Goal: Task Accomplishment & Management: Manage account settings

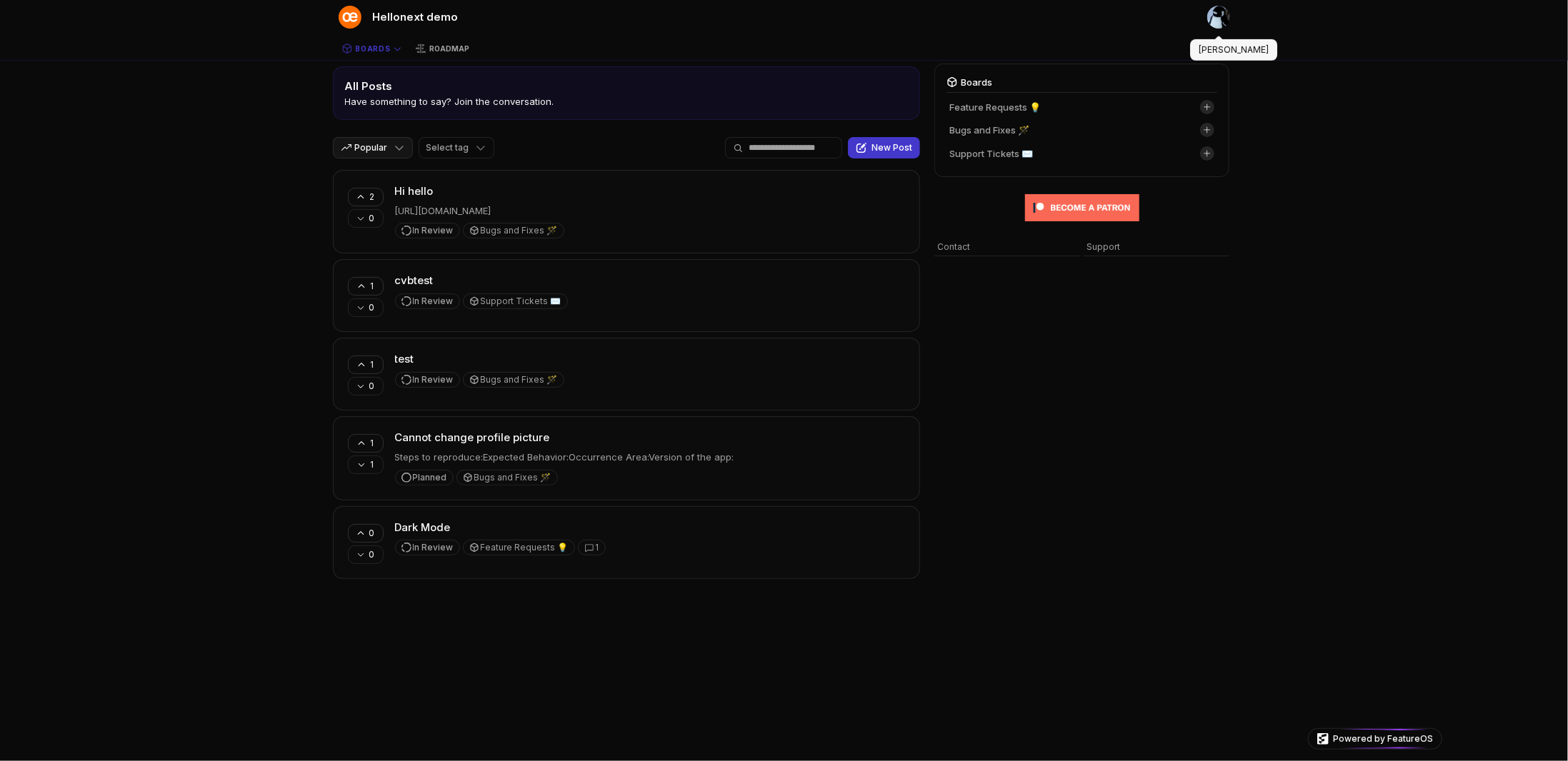
click at [1216, 20] on img at bounding box center [1219, 17] width 23 height 23
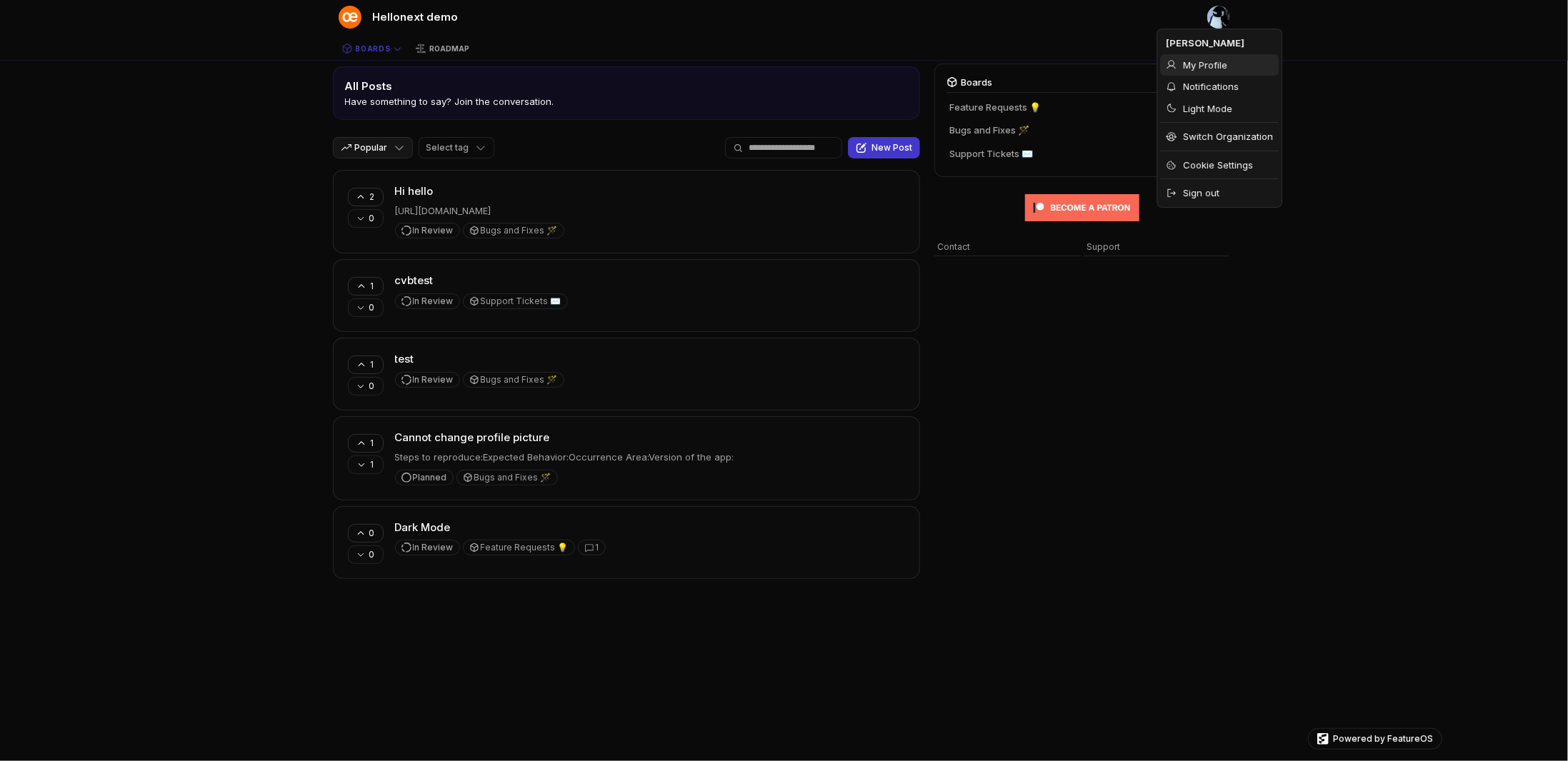
click at [1190, 67] on span "My Profile" at bounding box center [1205, 65] width 44 height 14
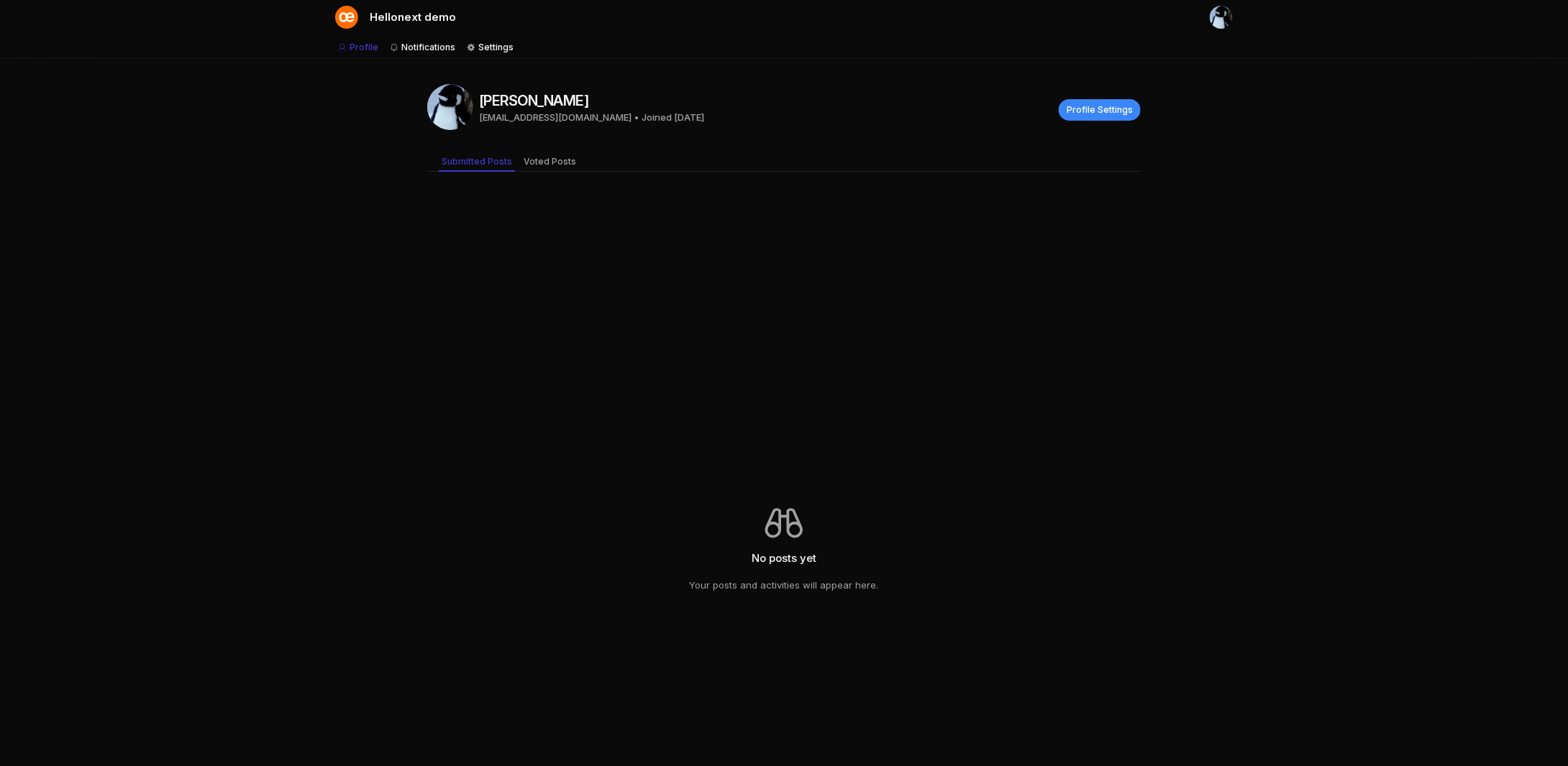
click at [1086, 112] on span "Profile Settings" at bounding box center [1099, 110] width 66 height 12
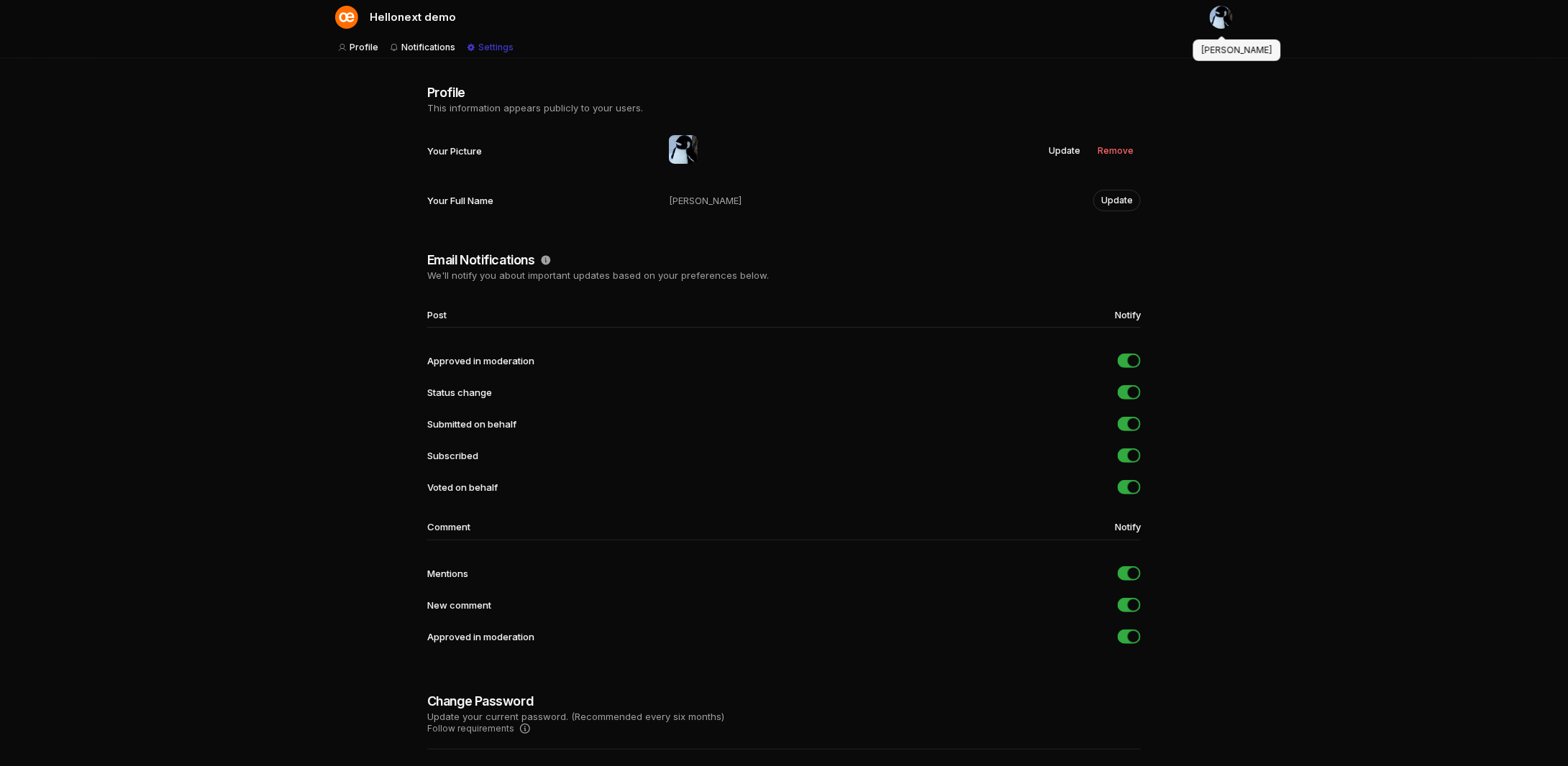
click at [1223, 24] on img at bounding box center [1221, 18] width 23 height 23
click at [399, 20] on span "Hellonext demo" at bounding box center [412, 18] width 86 height 17
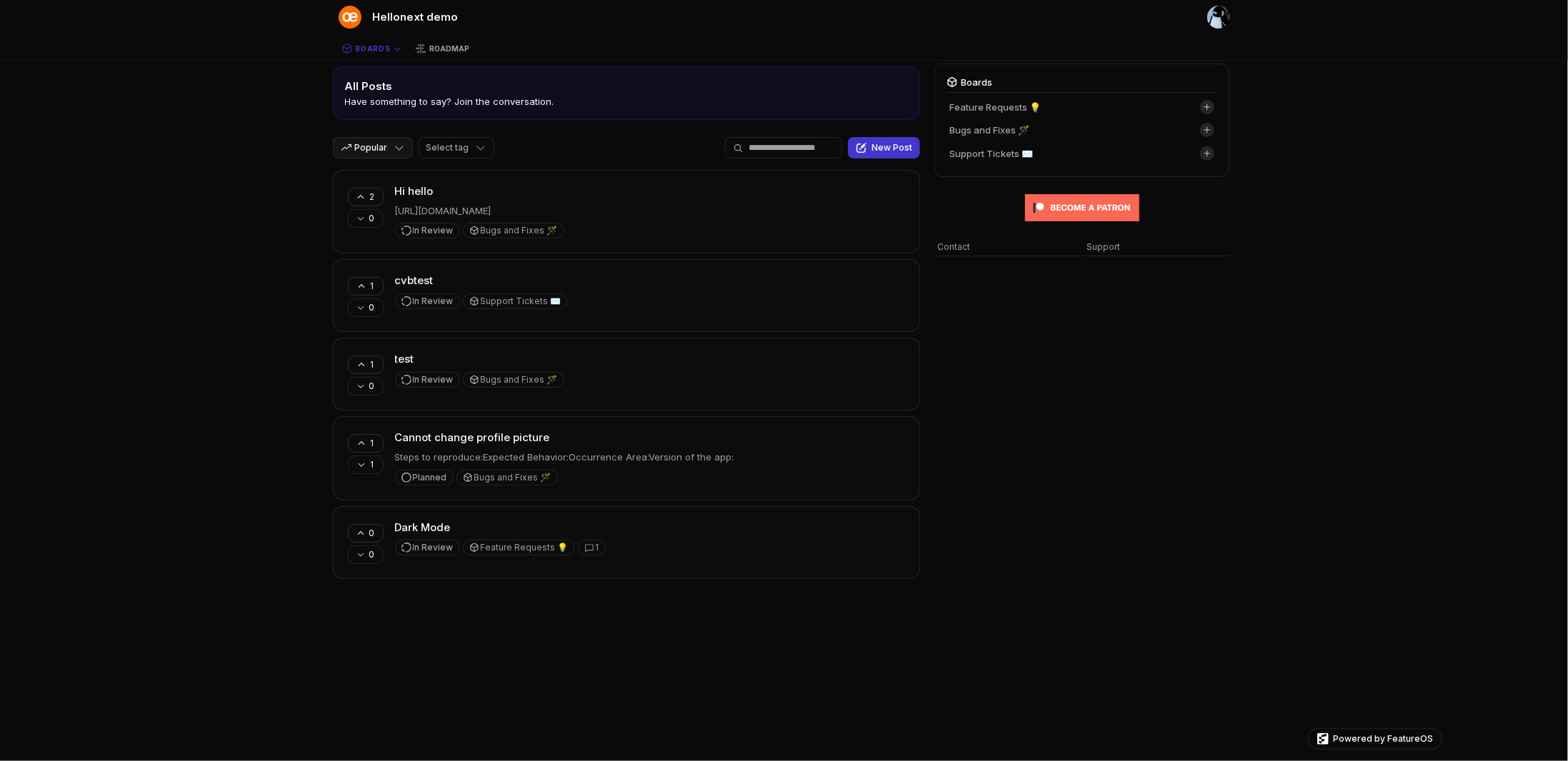
click at [1070, 380] on div "Boards Feature Requests 💡 Bugs and Fixes 🪄 Support Tickets ✉️ Contact Support" at bounding box center [1084, 406] width 301 height 690
